Goal: Find specific page/section: Find specific page/section

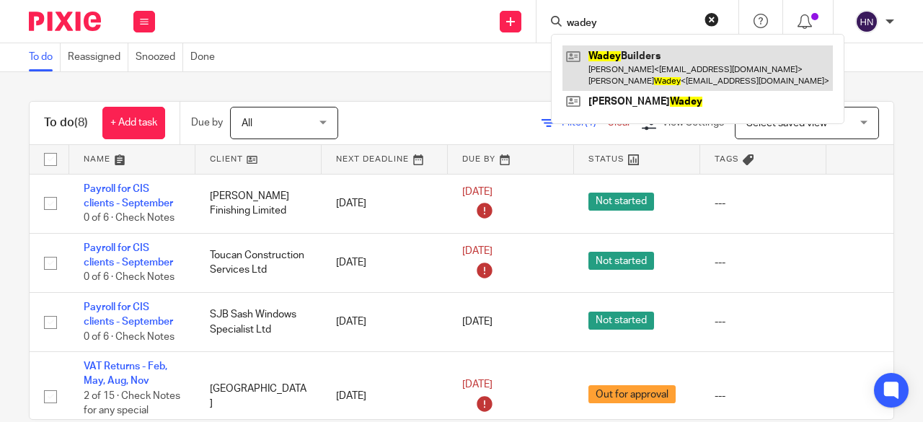
type input "wadey"
click at [626, 63] on link at bounding box center [697, 67] width 270 height 45
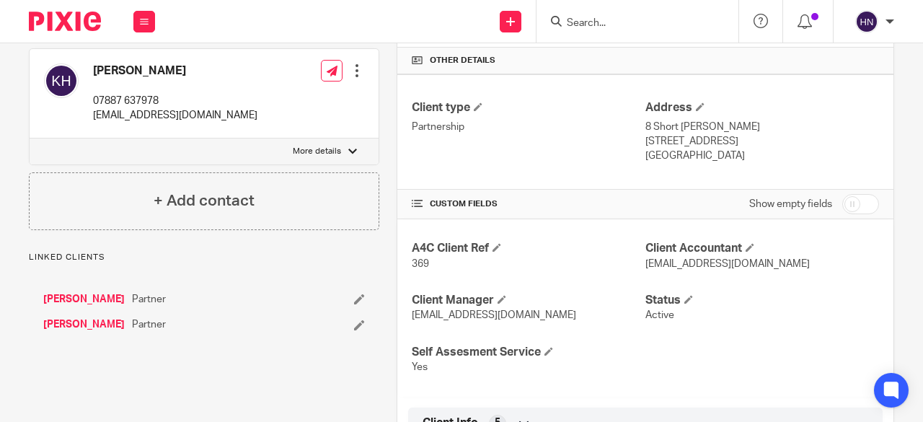
scroll to position [433, 0]
